Goal: Task Accomplishment & Management: Use online tool/utility

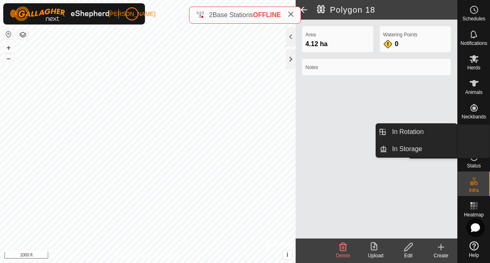
click at [478, 137] on link "In Rotation" at bounding box center [455, 133] width 70 height 16
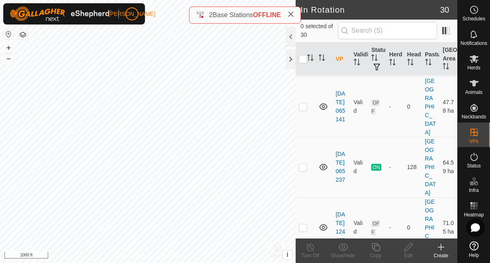
scroll to position [317, 0]
click at [306, 164] on p-checkbox at bounding box center [303, 167] width 8 height 7
checkbox input "true"
click at [379, 253] on div "Copy" at bounding box center [376, 255] width 33 height 7
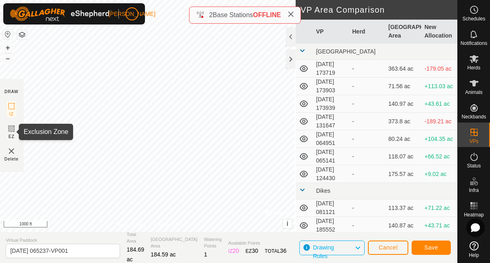
click at [16, 129] on icon at bounding box center [12, 129] width 10 height 10
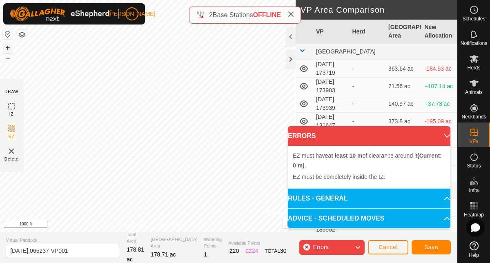
click at [9, 47] on button "+" at bounding box center [8, 48] width 10 height 10
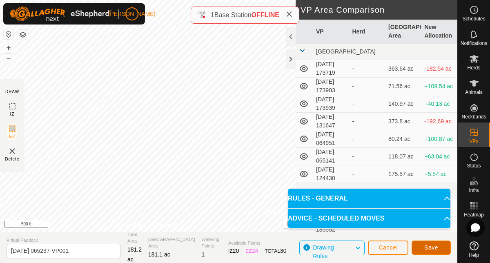
click at [425, 246] on span "Save" at bounding box center [432, 247] width 14 height 7
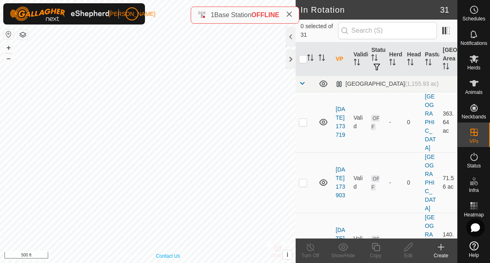
click at [175, 254] on div "Privacy Policy Contact Us + – ⇧ i © Mapbox , © OpenStreetMap , Improve this map…" at bounding box center [148, 131] width 296 height 263
checkbox input "true"
click at [378, 252] on icon at bounding box center [376, 247] width 10 height 10
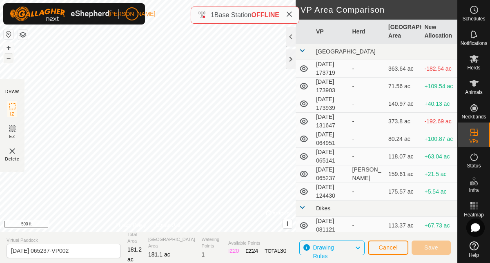
click at [9, 59] on button "–" at bounding box center [9, 59] width 10 height 10
click at [6, 48] on button "+" at bounding box center [9, 48] width 10 height 10
click at [420, 245] on button "Save" at bounding box center [431, 248] width 39 height 14
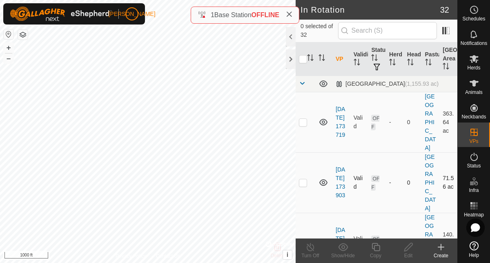
checkbox input "true"
click at [378, 250] on icon at bounding box center [376, 247] width 10 height 10
